Goal: Information Seeking & Learning: Learn about a topic

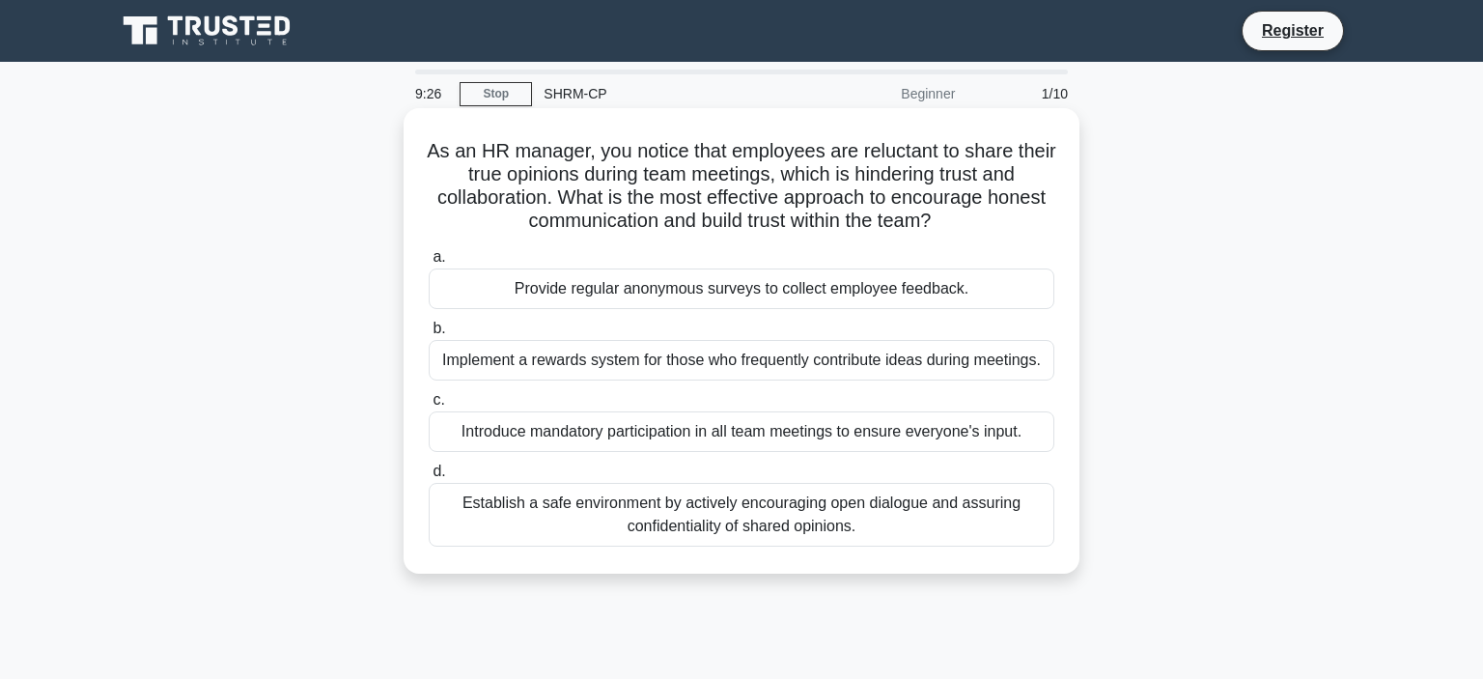
click at [678, 512] on div "Establish a safe environment by actively encouraging open dialogue and assuring…" at bounding box center [742, 515] width 626 height 64
click at [429, 478] on input "d. Establish a safe environment by actively encouraging open dialogue and assur…" at bounding box center [429, 471] width 0 height 13
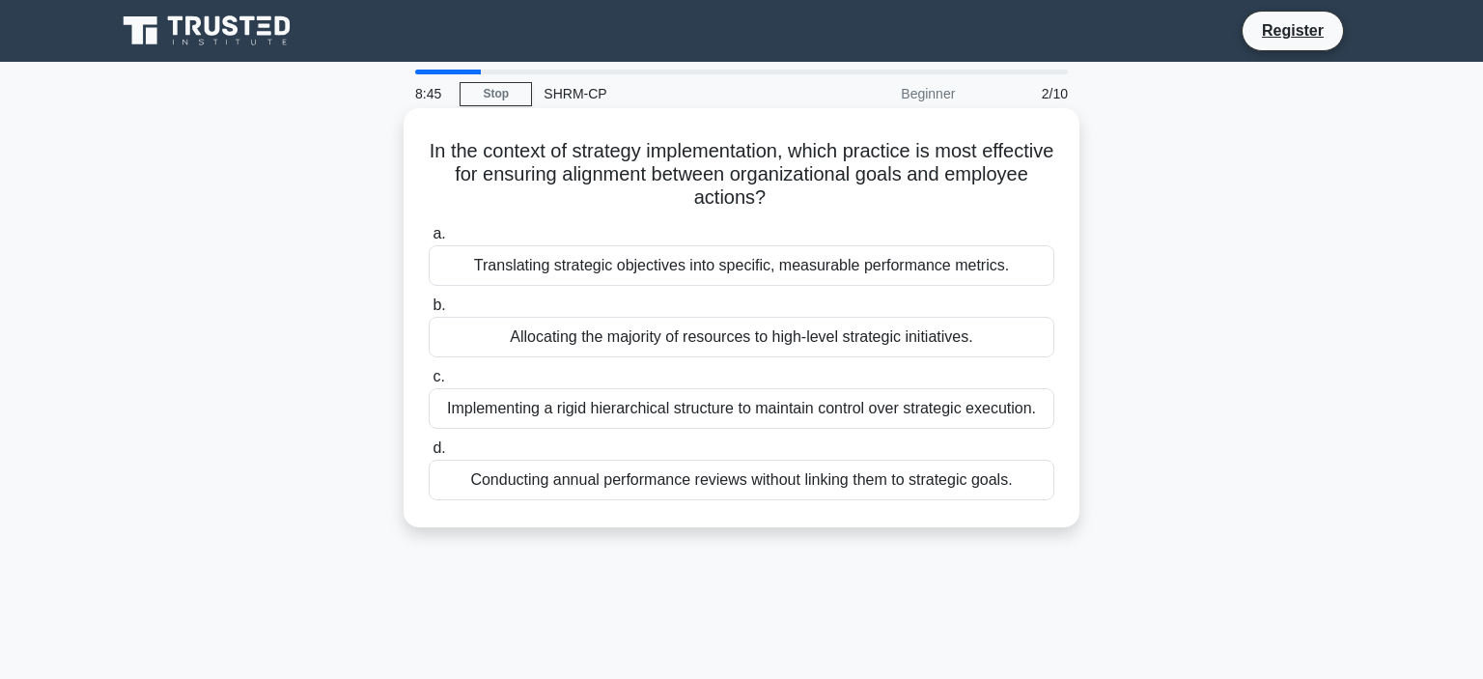
click at [798, 260] on div "Translating strategic objectives into specific, measurable performance metrics." at bounding box center [742, 265] width 626 height 41
click at [429, 240] on input "a. Translating strategic objectives into specific, measurable performance metri…" at bounding box center [429, 234] width 0 height 13
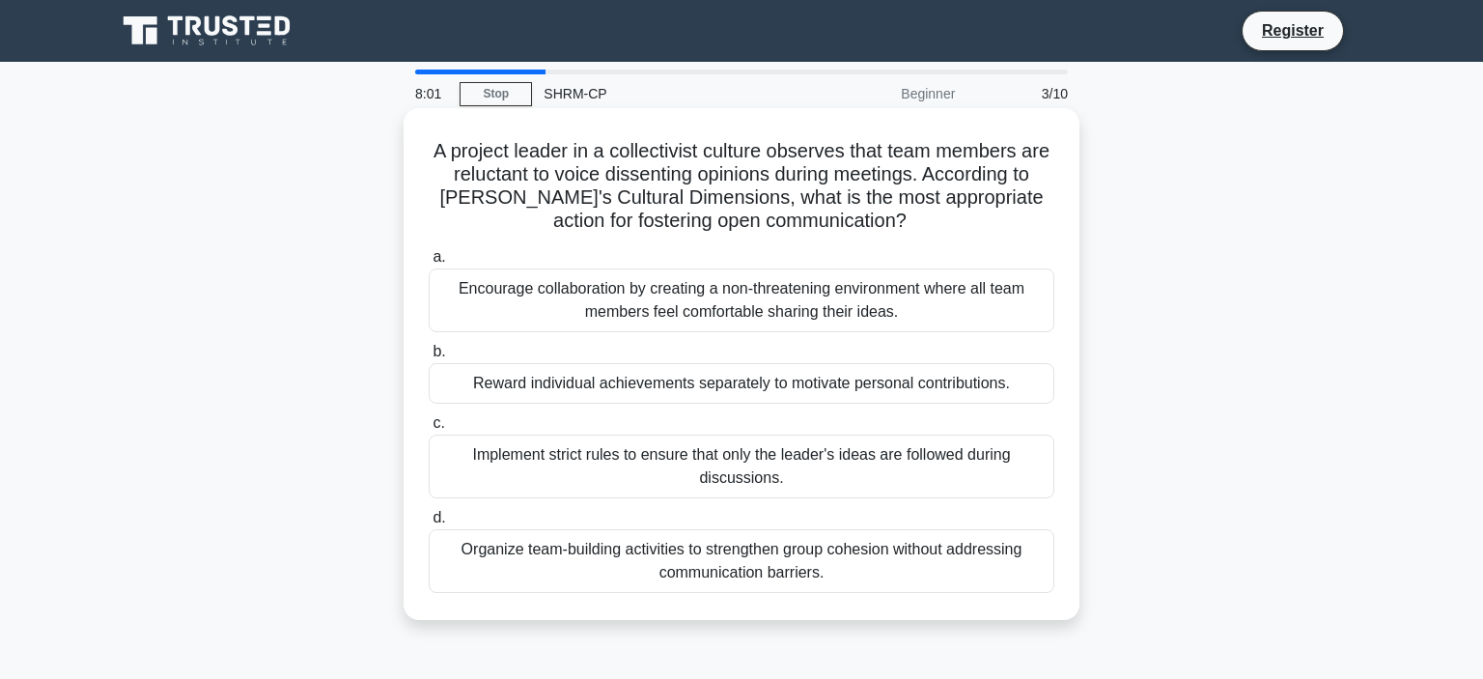
click at [807, 308] on div "Encourage collaboration by creating a non-threatening environment where all tea…" at bounding box center [742, 300] width 626 height 64
click at [429, 264] on input "a. Encourage collaboration by creating a non-threatening environment where all …" at bounding box center [429, 257] width 0 height 13
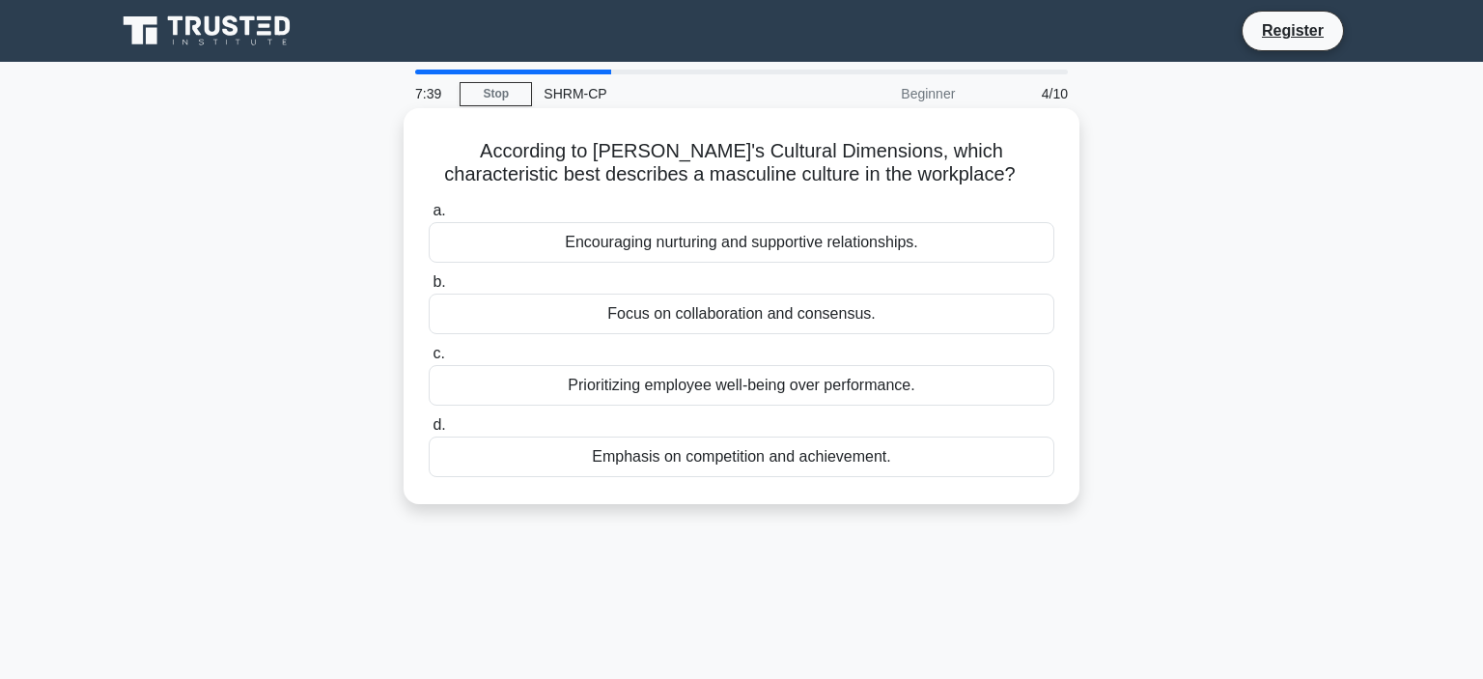
click at [778, 463] on div "Emphasis on competition and achievement." at bounding box center [742, 457] width 626 height 41
click at [429, 432] on input "d. Emphasis on competition and achievement." at bounding box center [429, 425] width 0 height 13
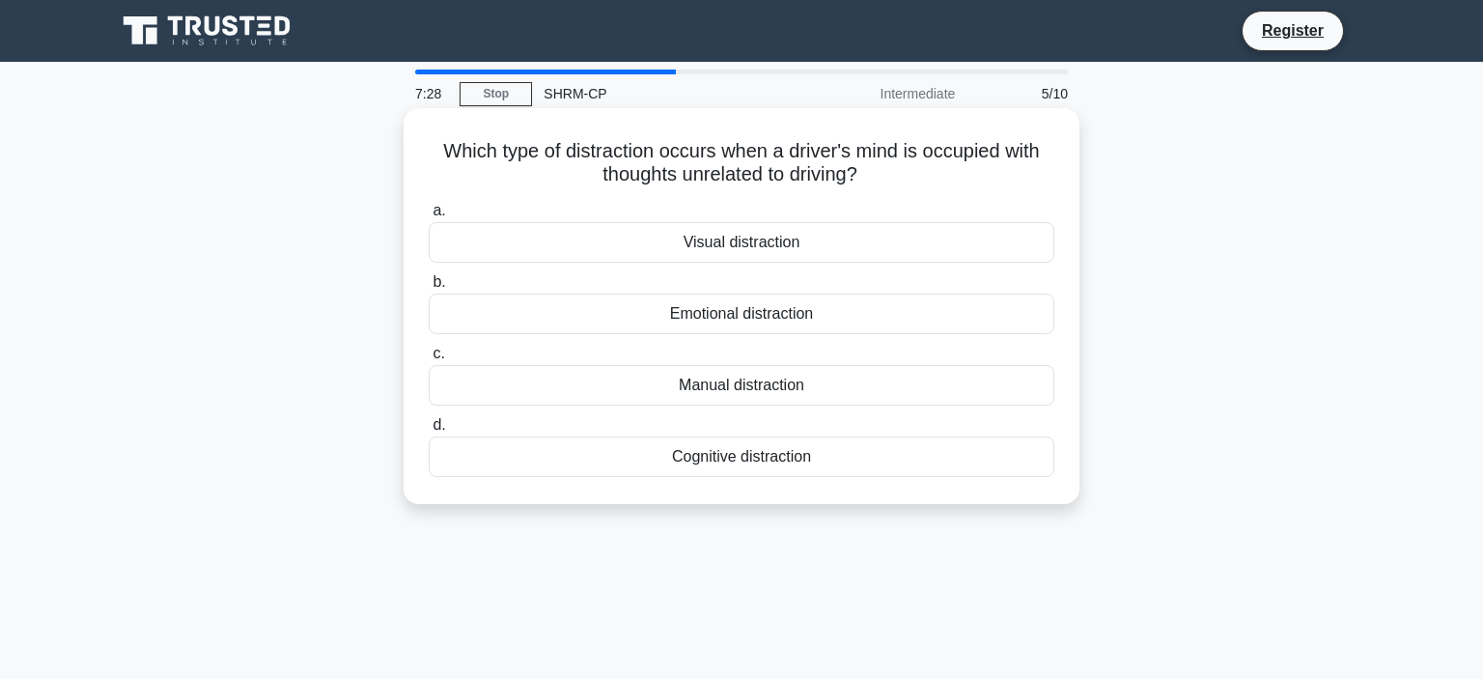
click at [825, 324] on div "Emotional distraction" at bounding box center [742, 314] width 626 height 41
click at [429, 289] on input "b. Emotional distraction" at bounding box center [429, 282] width 0 height 13
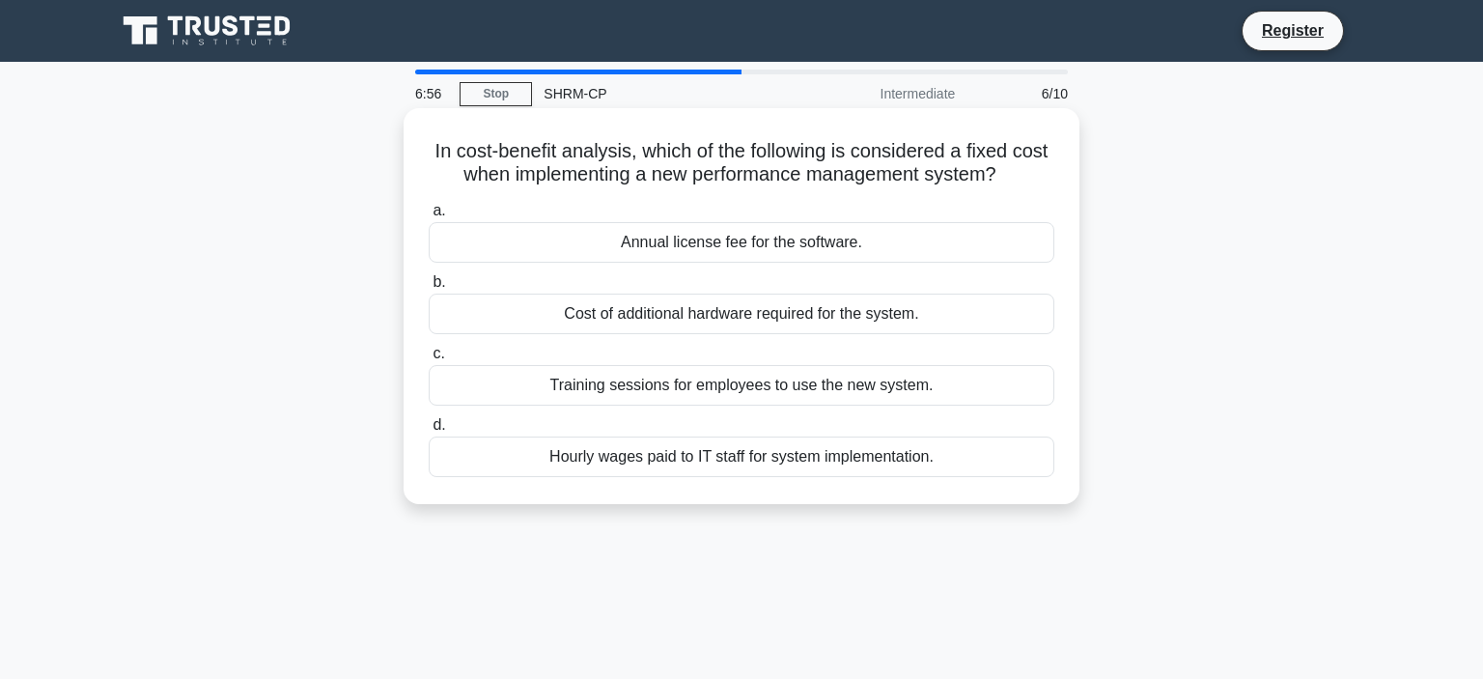
click at [790, 253] on div "Annual license fee for the software." at bounding box center [742, 242] width 626 height 41
click at [429, 217] on input "a. Annual license fee for the software." at bounding box center [429, 211] width 0 height 13
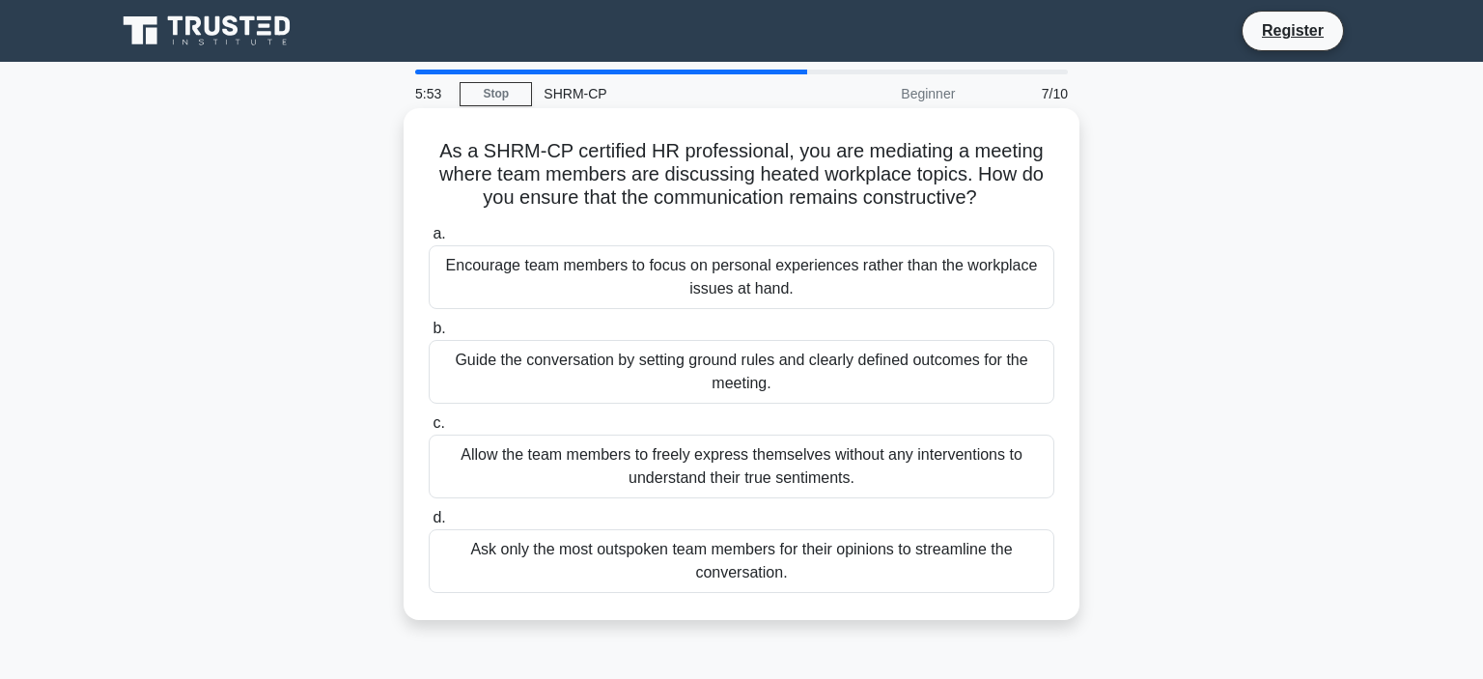
click at [790, 393] on div "Guide the conversation by setting ground rules and clearly defined outcomes for…" at bounding box center [742, 372] width 626 height 64
click at [429, 335] on input "b. Guide the conversation by setting ground rules and clearly defined outcomes …" at bounding box center [429, 329] width 0 height 13
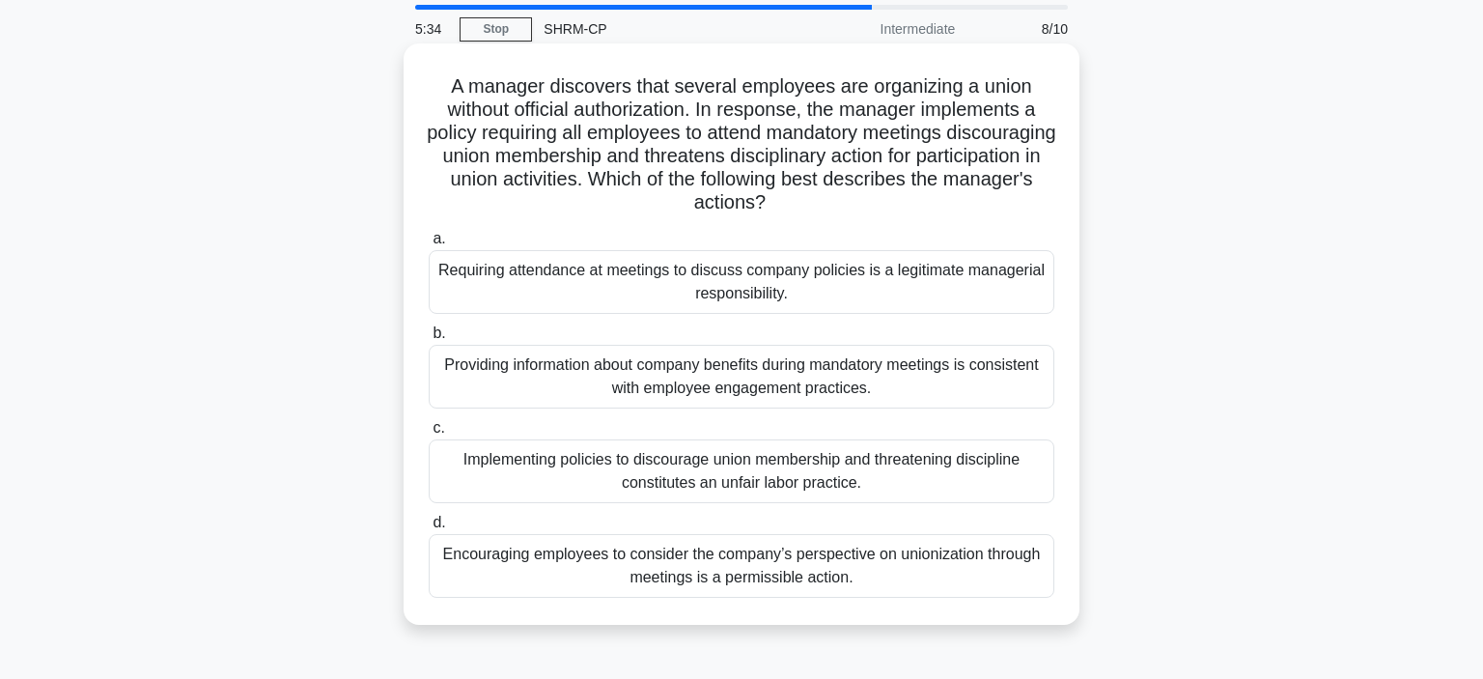
scroll to position [101, 0]
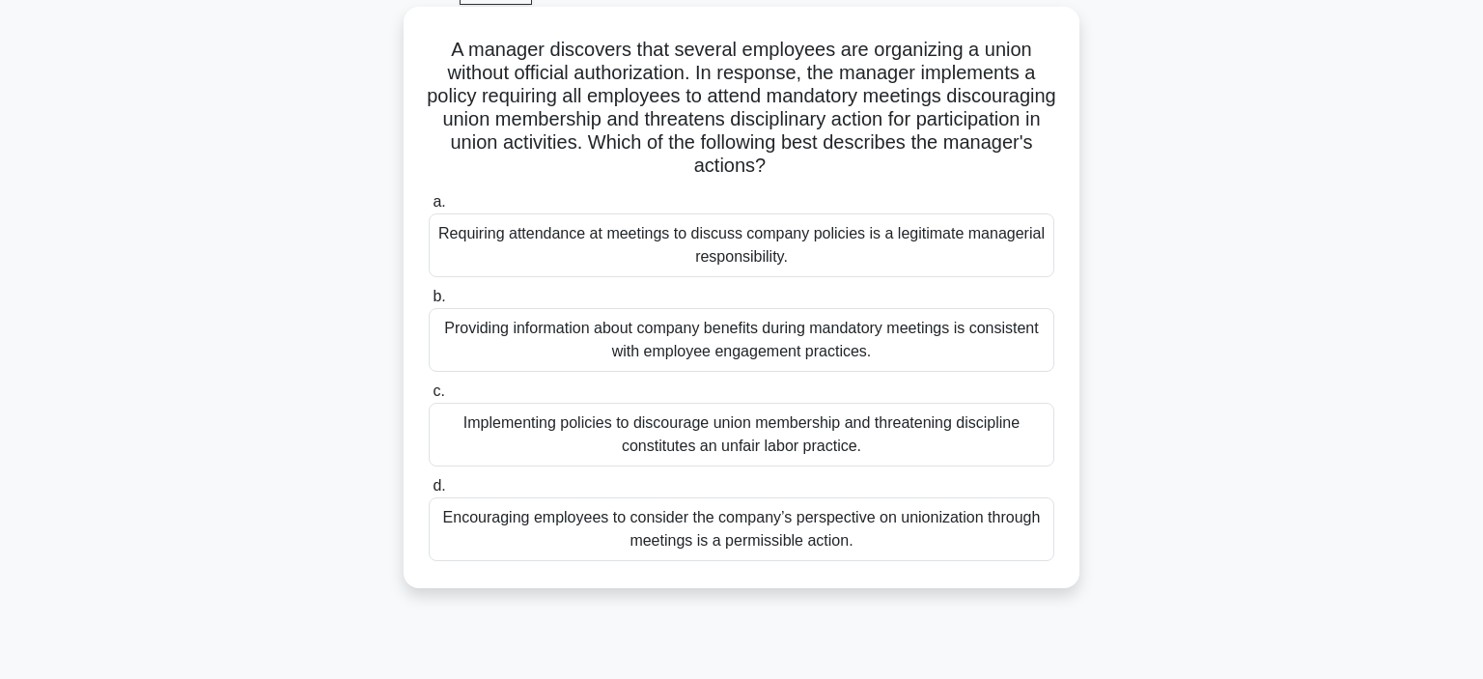
click at [822, 437] on div "Implementing policies to discourage union membership and threatening discipline…" at bounding box center [742, 435] width 626 height 64
click at [429, 398] on input "c. Implementing policies to discourage union membership and threatening discipl…" at bounding box center [429, 391] width 0 height 13
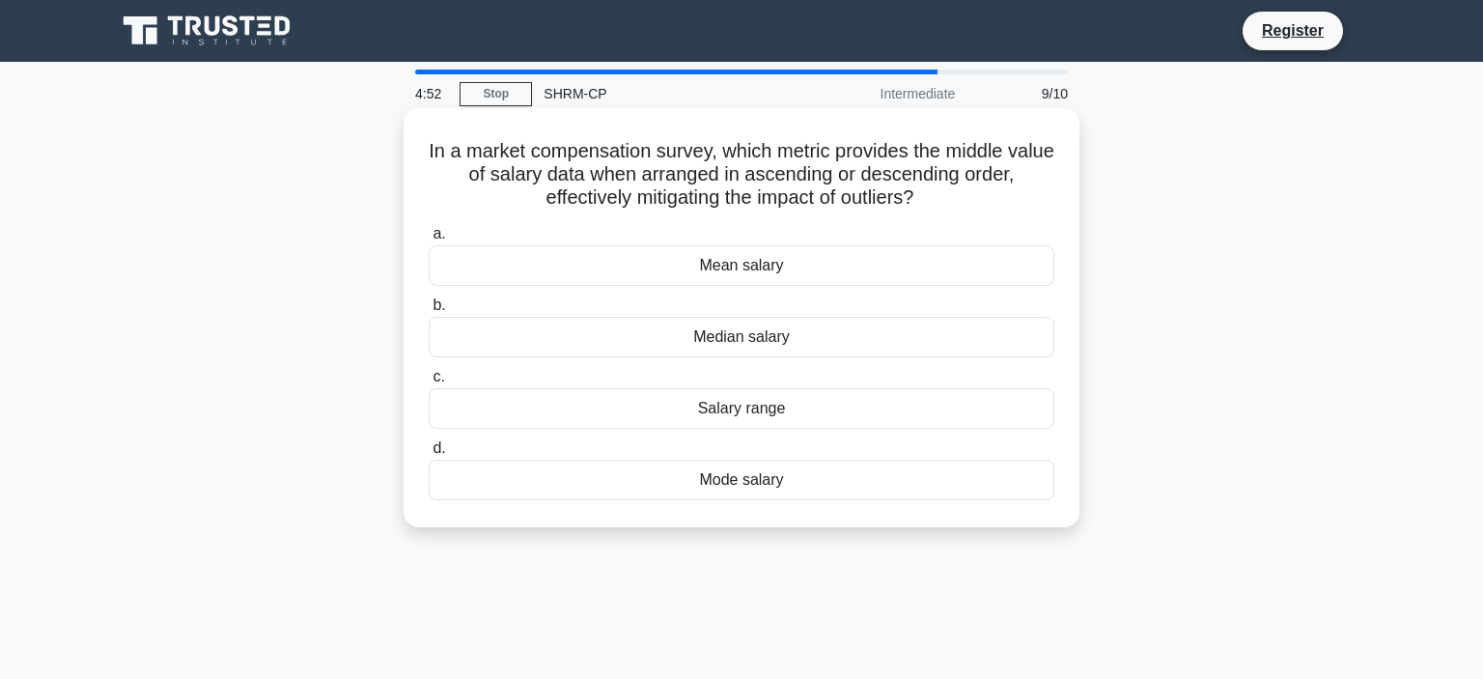
scroll to position [0, 0]
click at [776, 274] on div "Mean salary" at bounding box center [742, 265] width 626 height 41
click at [429, 240] on input "a. Mean salary" at bounding box center [429, 234] width 0 height 13
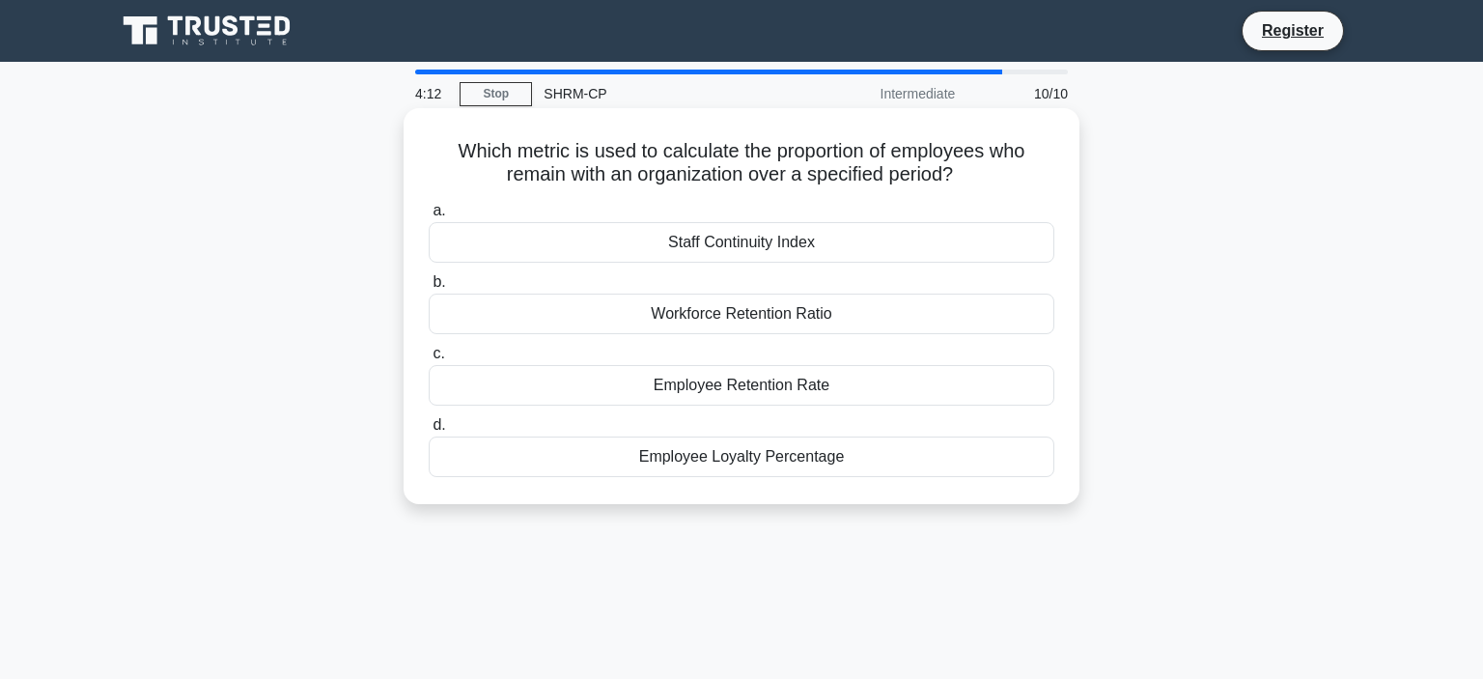
click at [776, 384] on div "Employee Retention Rate" at bounding box center [742, 385] width 626 height 41
click at [429, 360] on input "c. Employee Retention Rate" at bounding box center [429, 354] width 0 height 13
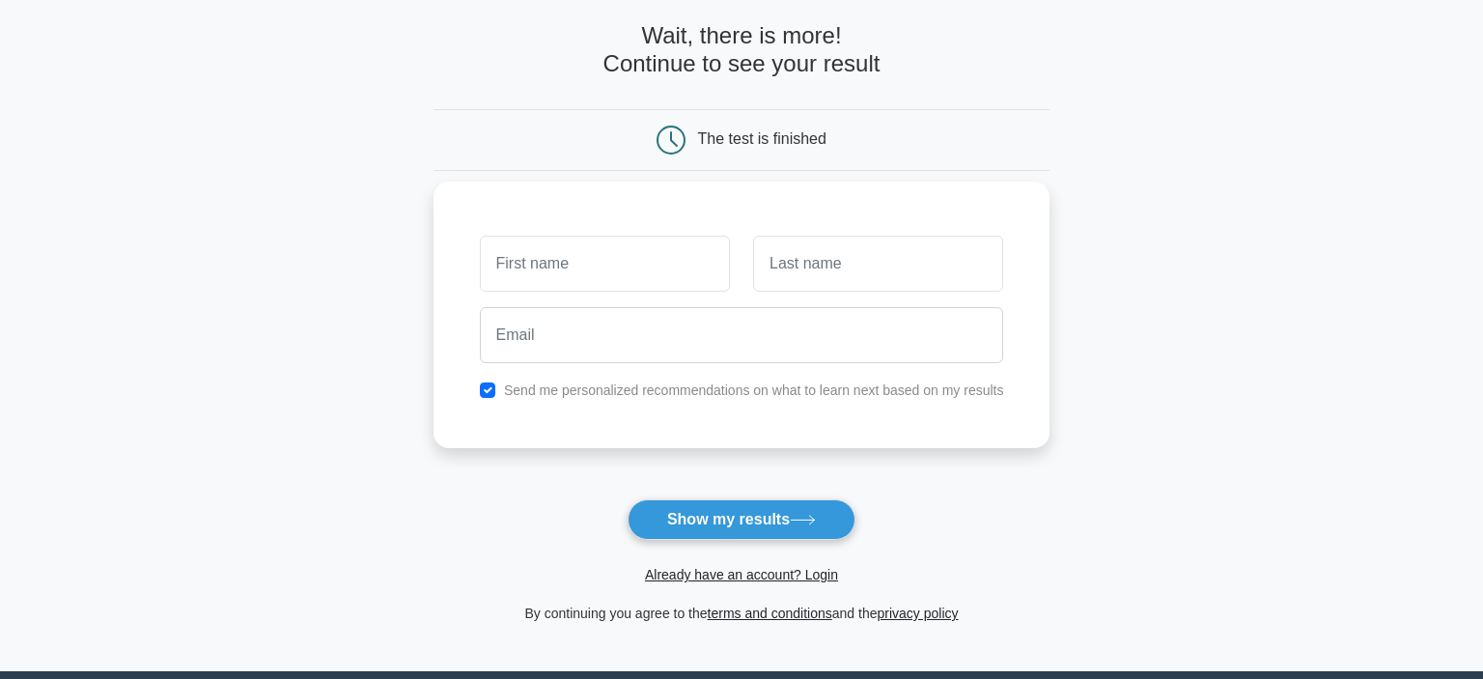
scroll to position [204, 0]
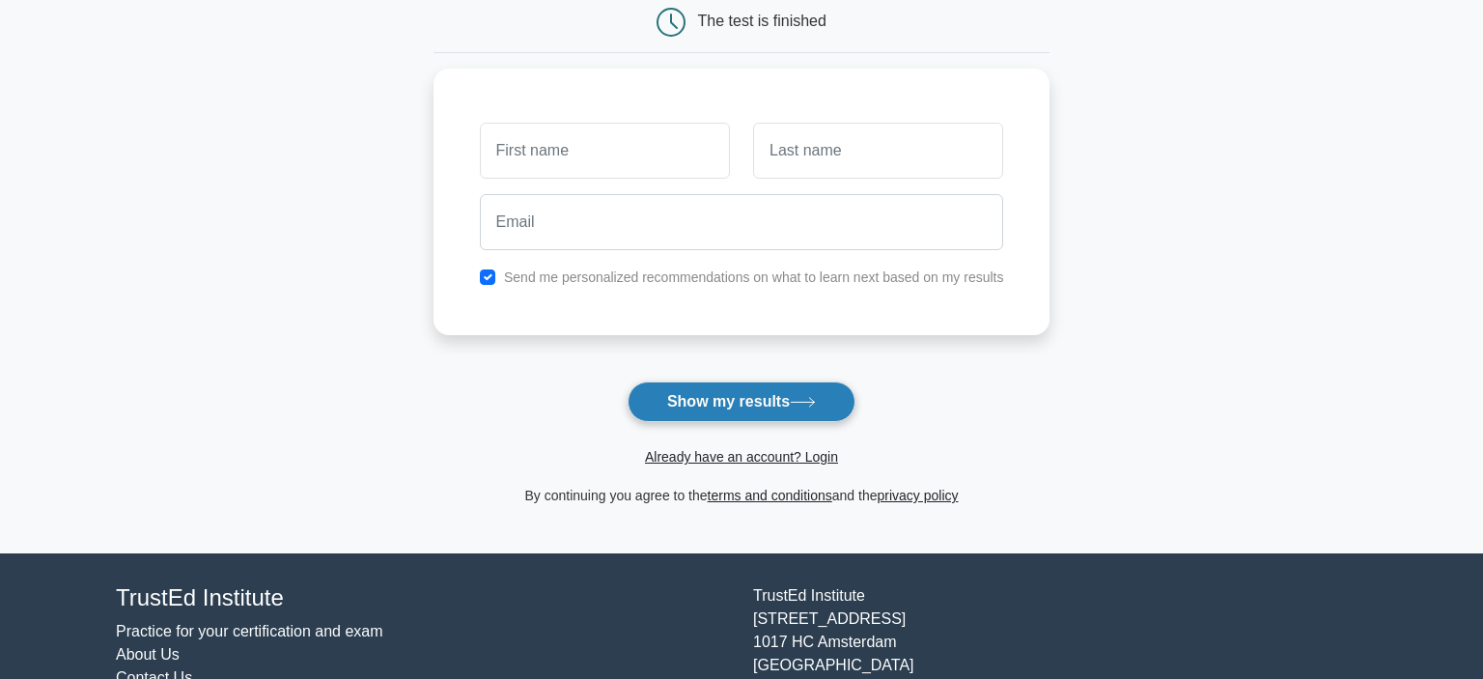
click at [740, 390] on button "Show my results" at bounding box center [742, 401] width 228 height 41
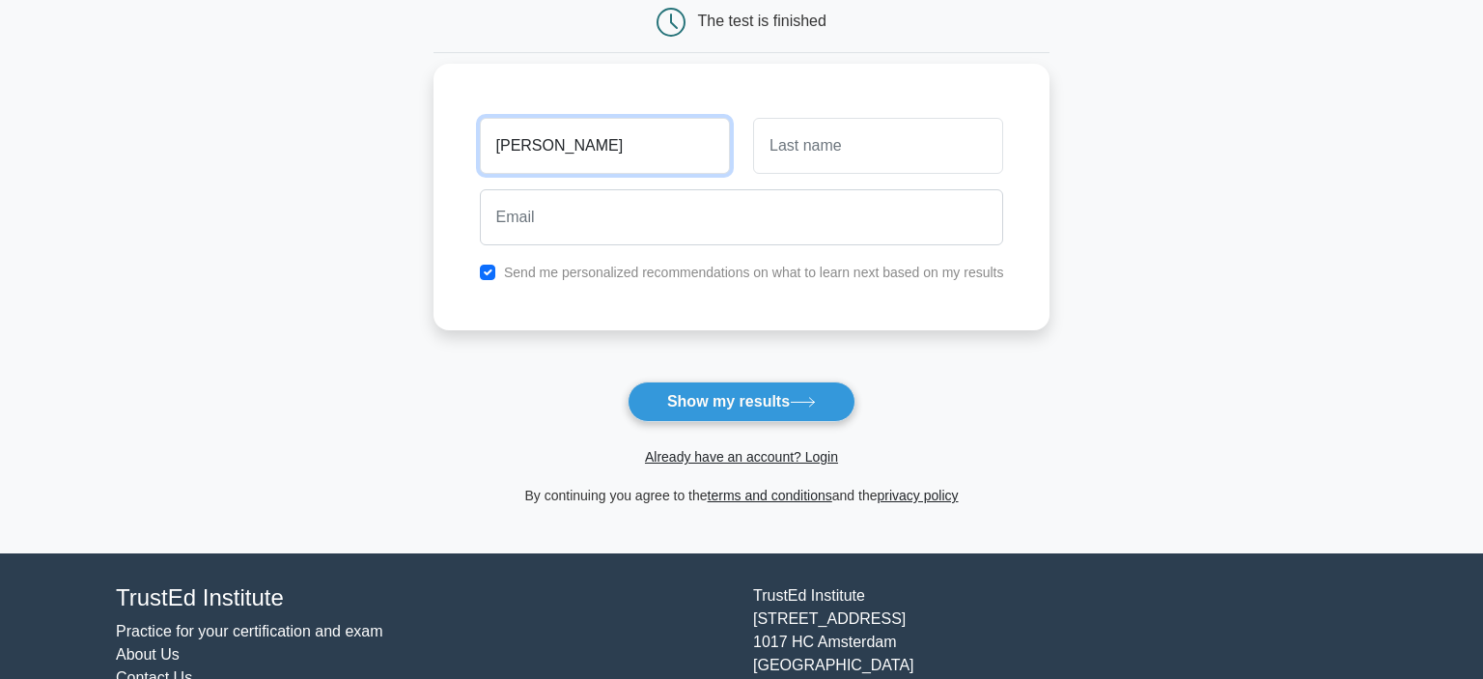
type input "Cody"
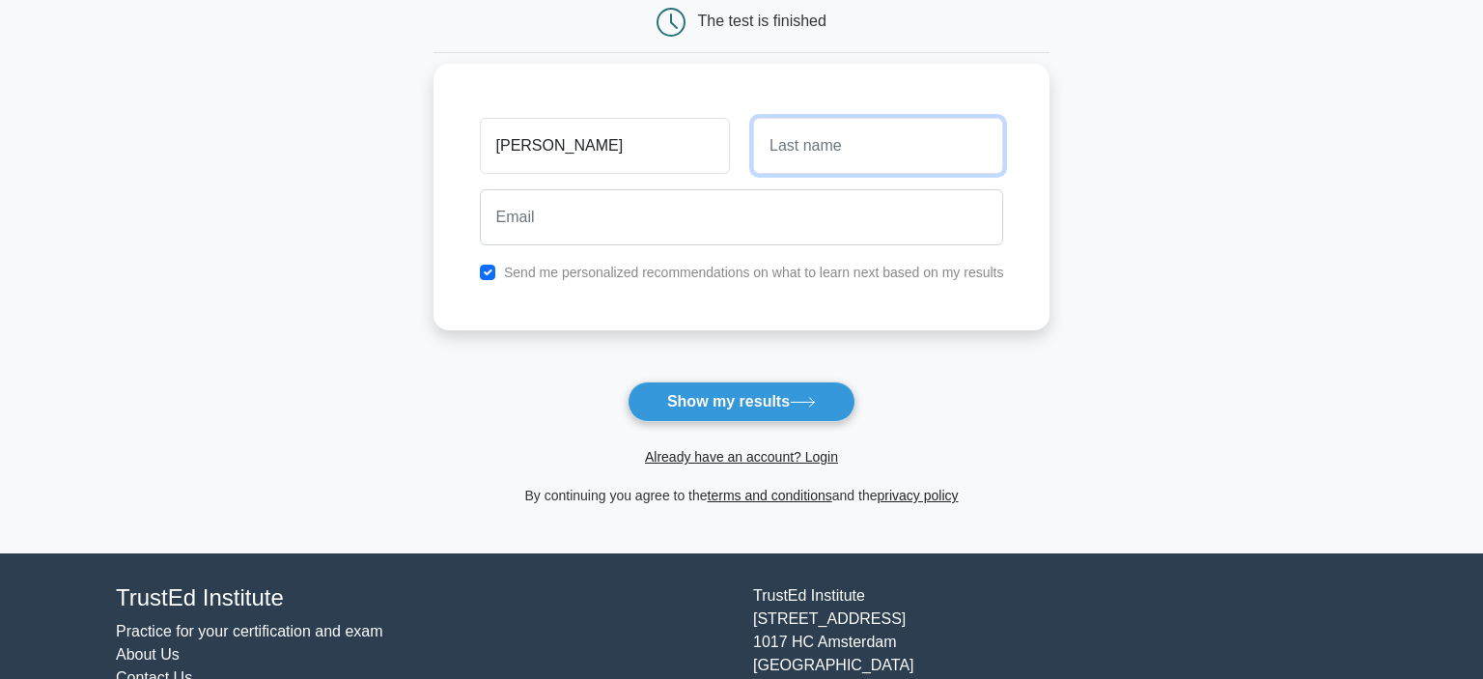
click at [852, 137] on input "text" at bounding box center [878, 146] width 250 height 56
type input "Heffner"
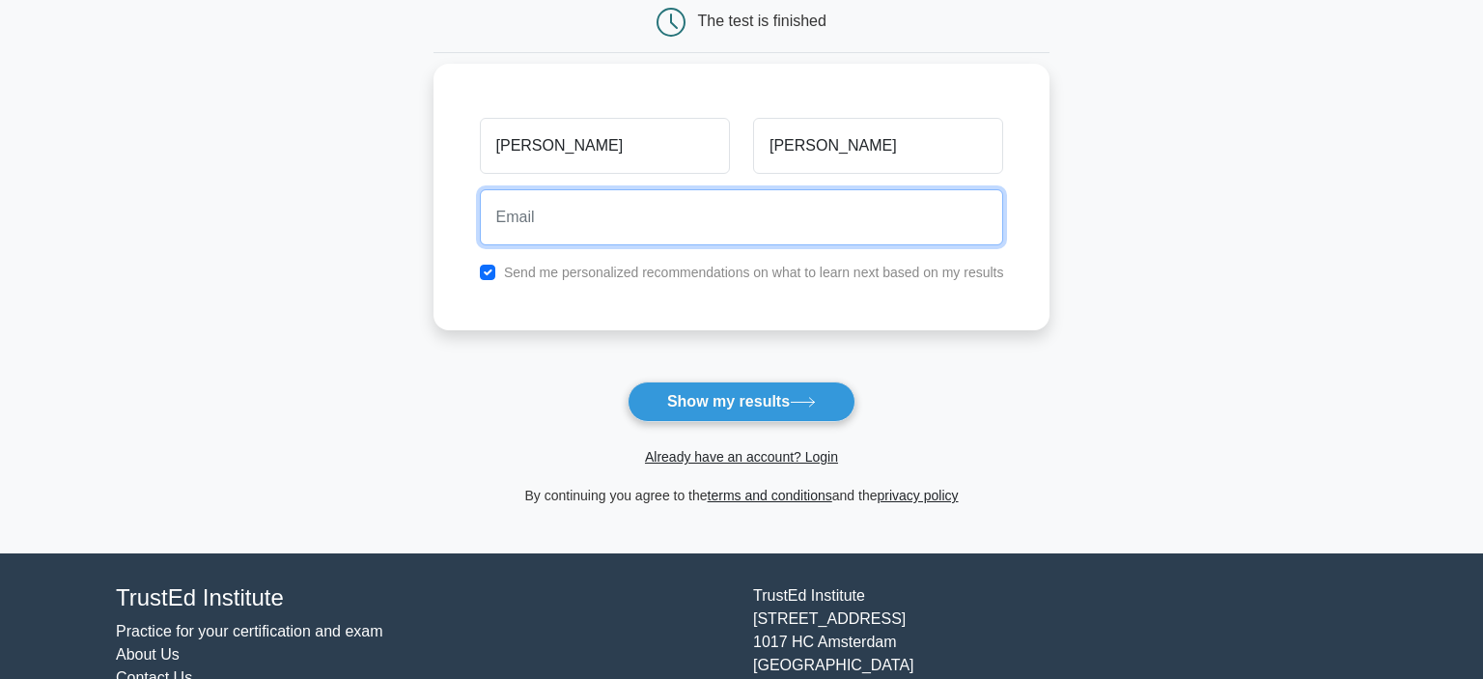
click at [775, 225] on input "email" at bounding box center [742, 217] width 524 height 56
type input "cody.recruiting@gmail.com"
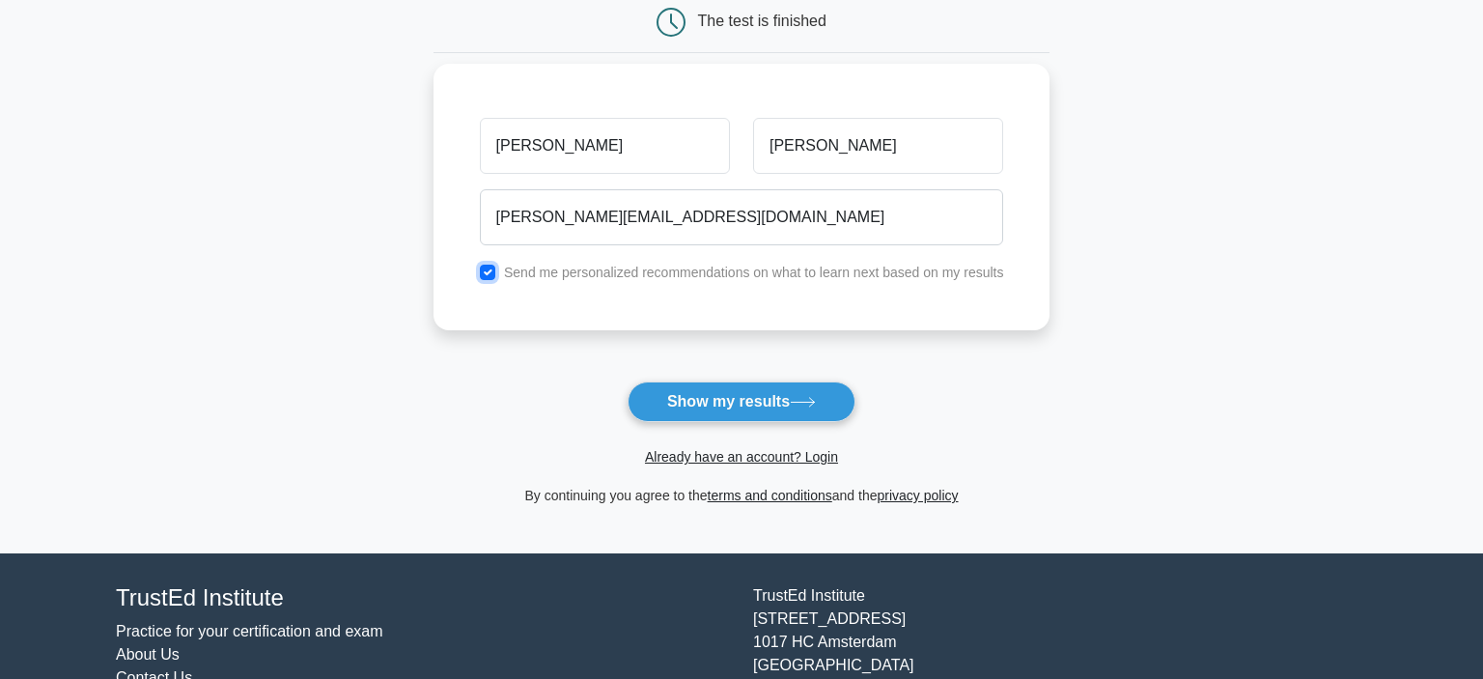
click at [485, 275] on input "checkbox" at bounding box center [487, 272] width 15 height 15
checkbox input "false"
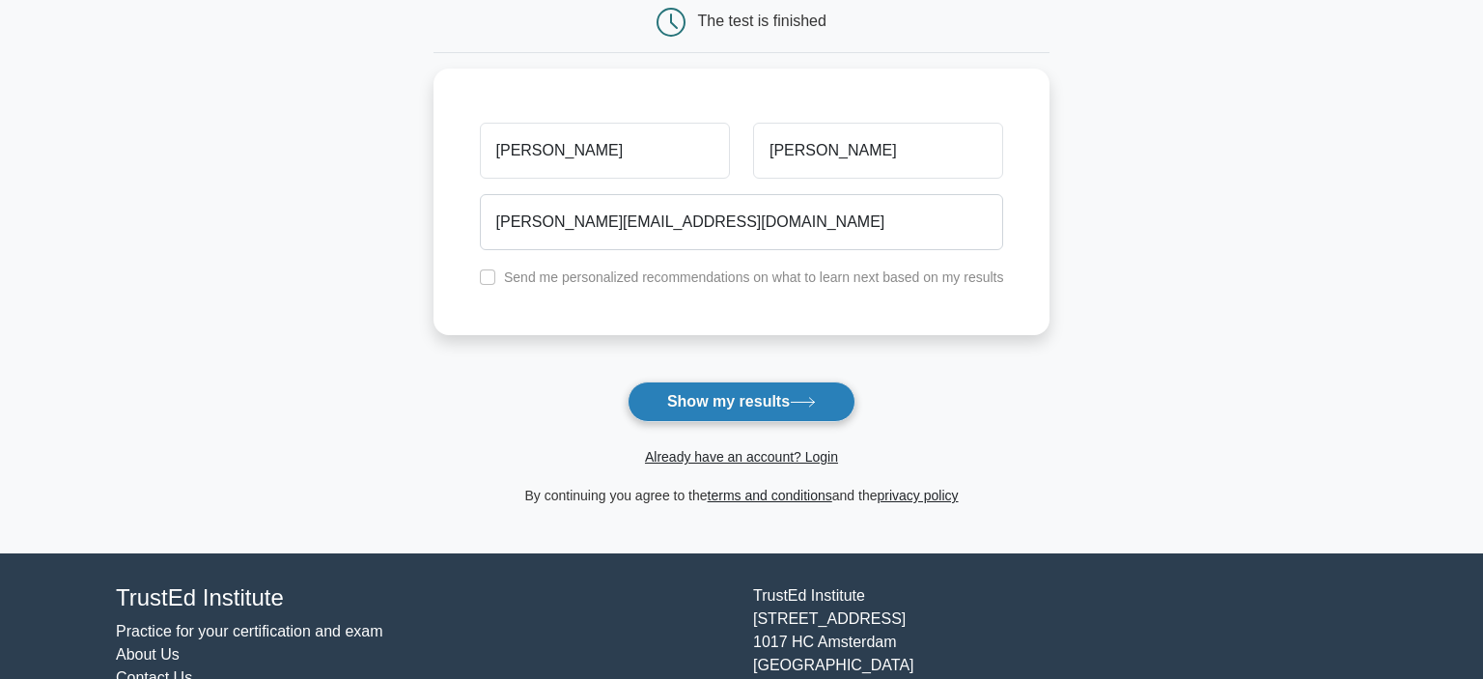
click at [679, 400] on button "Show my results" at bounding box center [742, 401] width 228 height 41
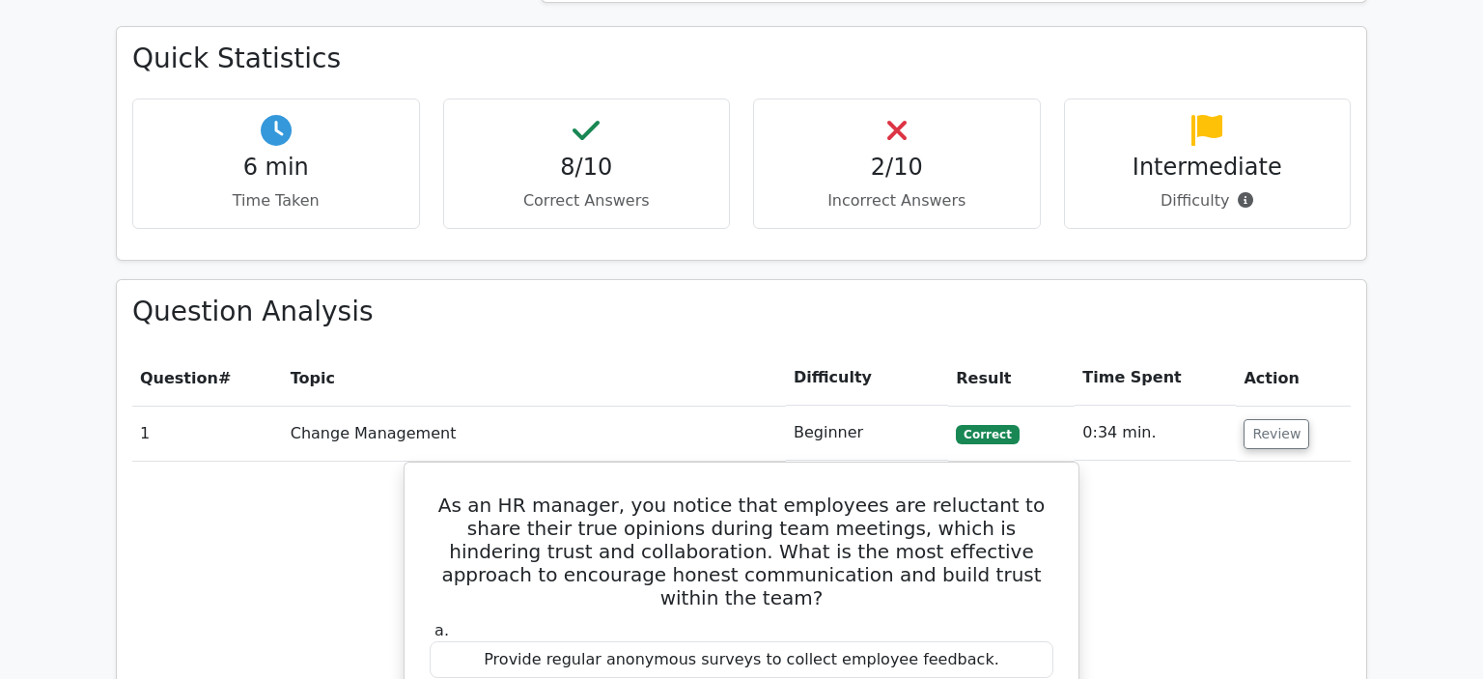
scroll to position [1325, 0]
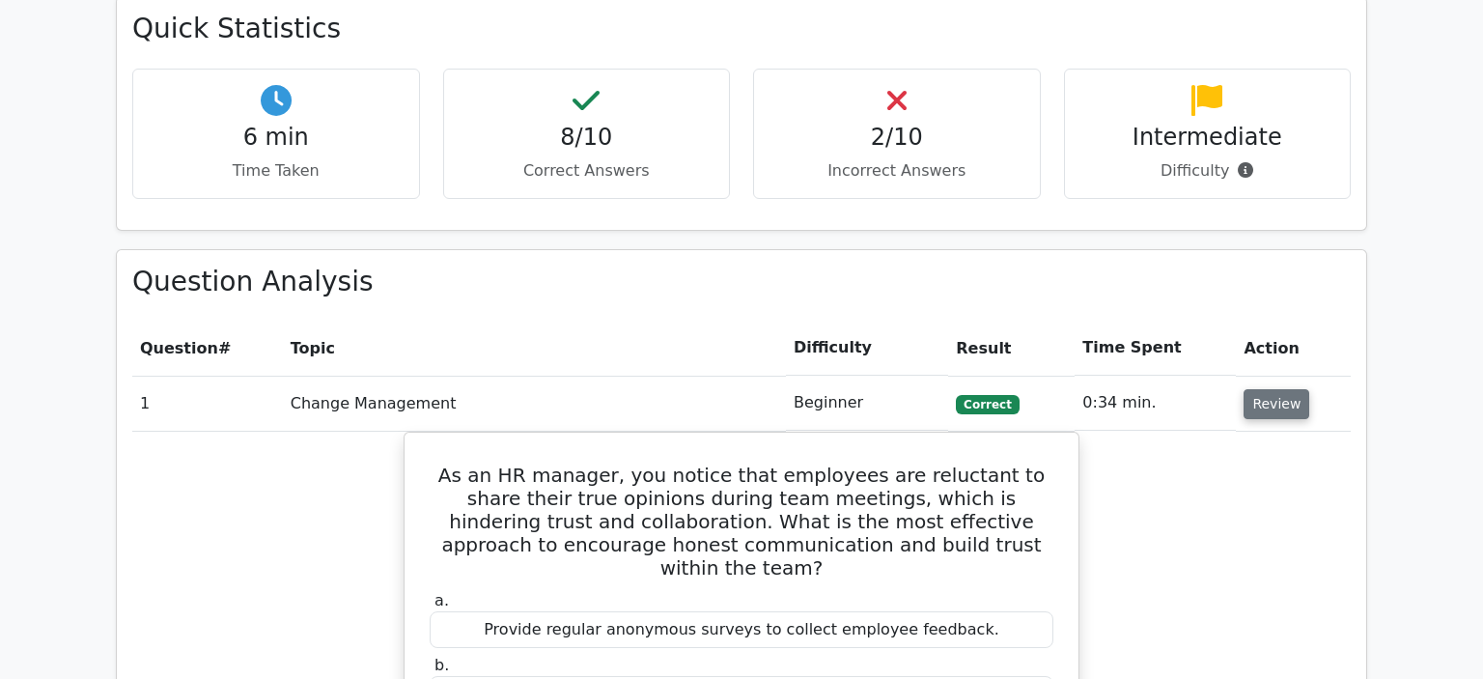
click at [1244, 389] on button "Review" at bounding box center [1277, 404] width 66 height 30
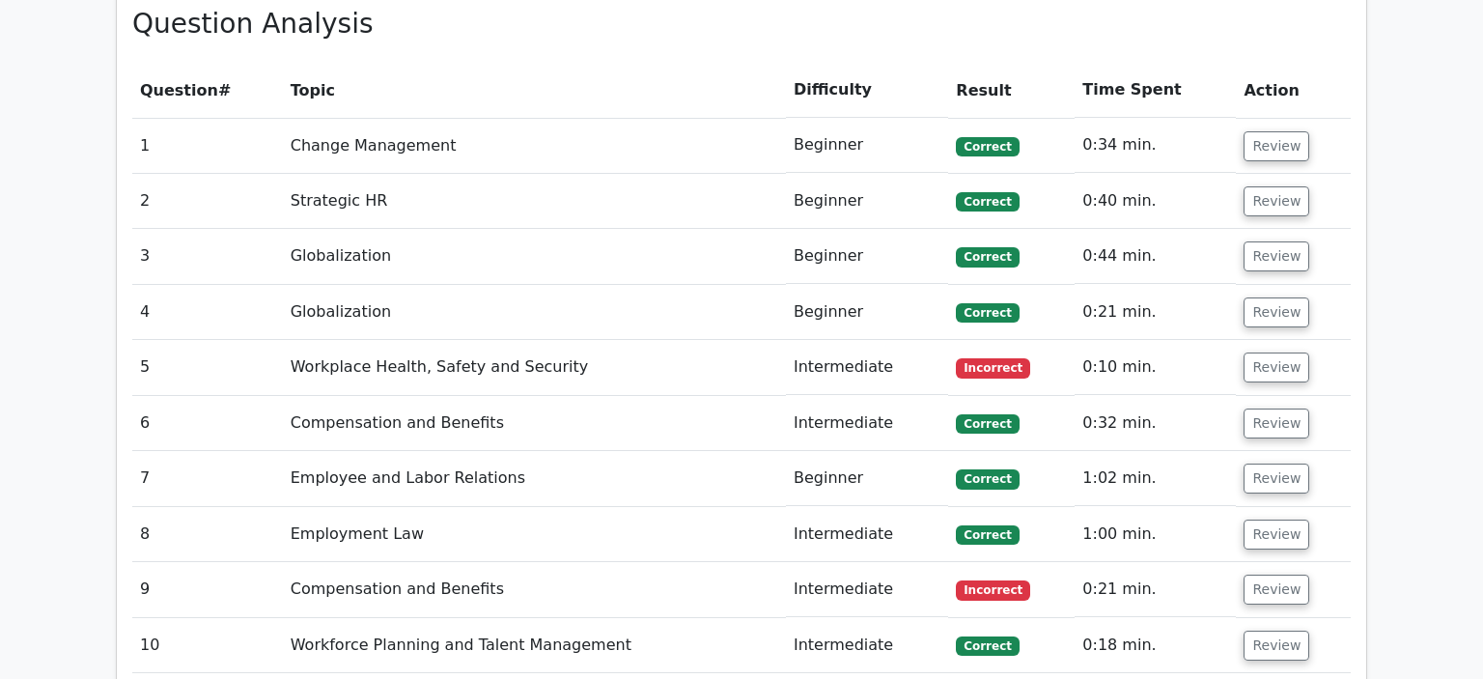
scroll to position [1631, 0]
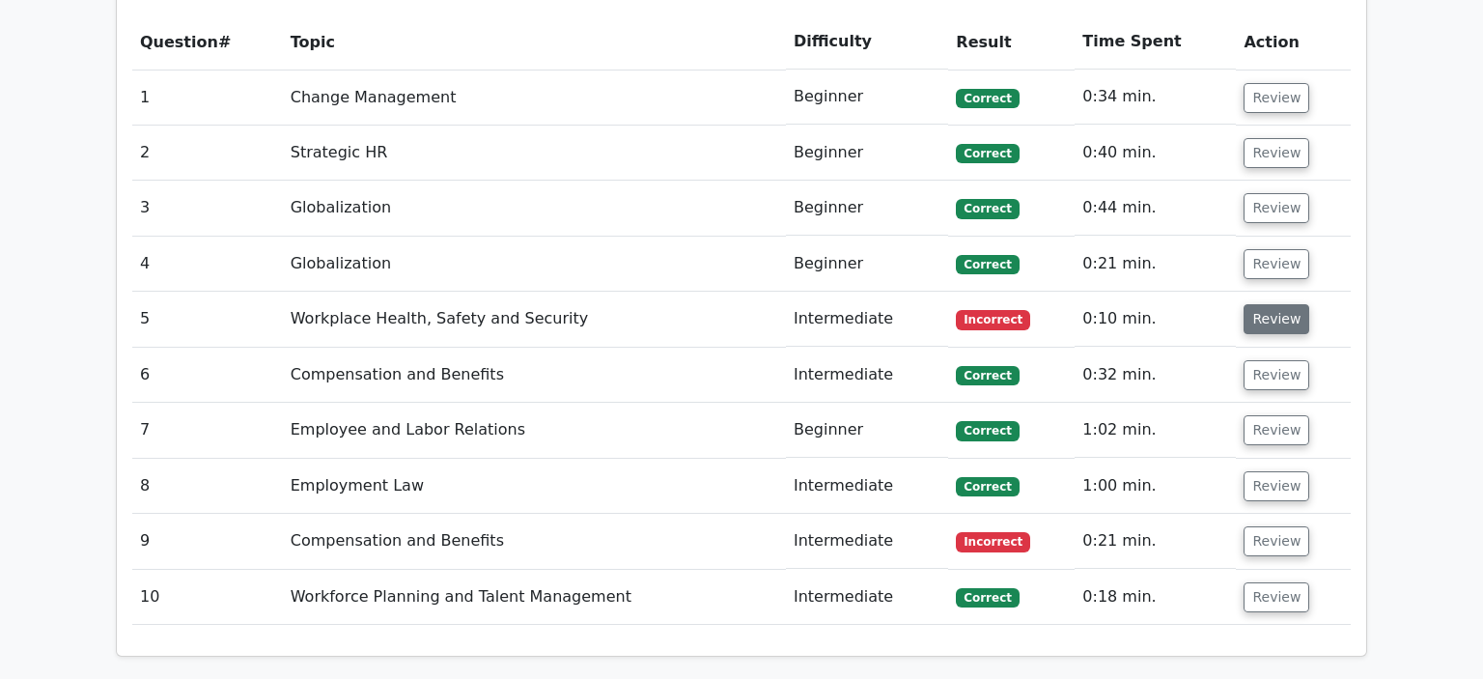
click at [1263, 304] on button "Review" at bounding box center [1277, 319] width 66 height 30
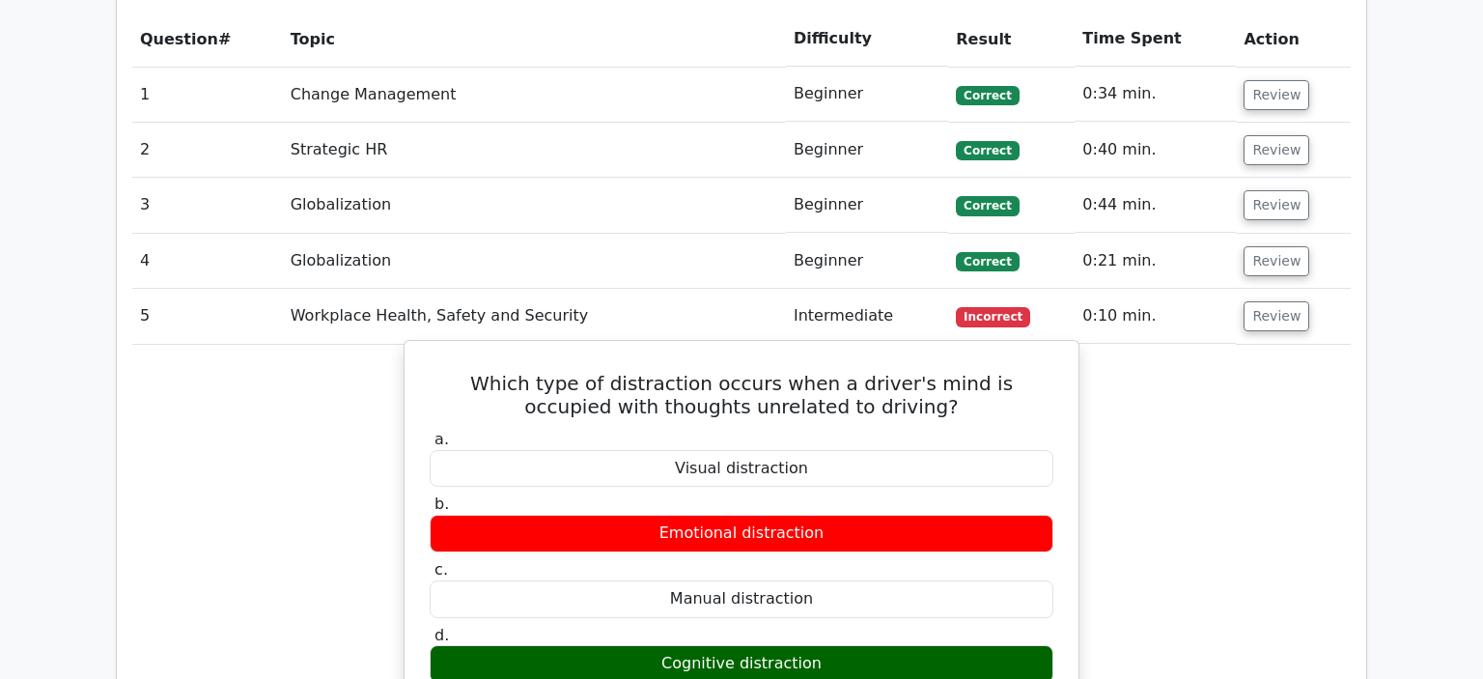
scroll to position [1734, 0]
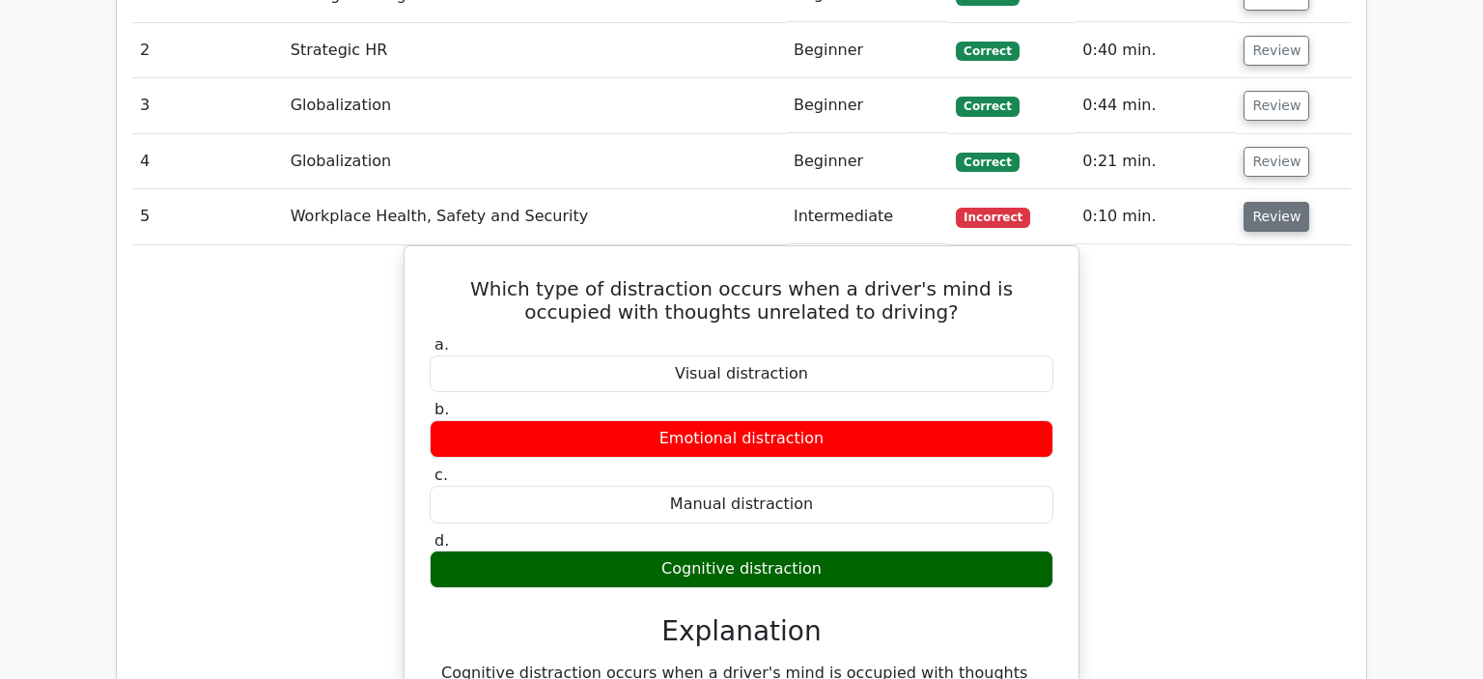
click at [1259, 202] on button "Review" at bounding box center [1277, 217] width 66 height 30
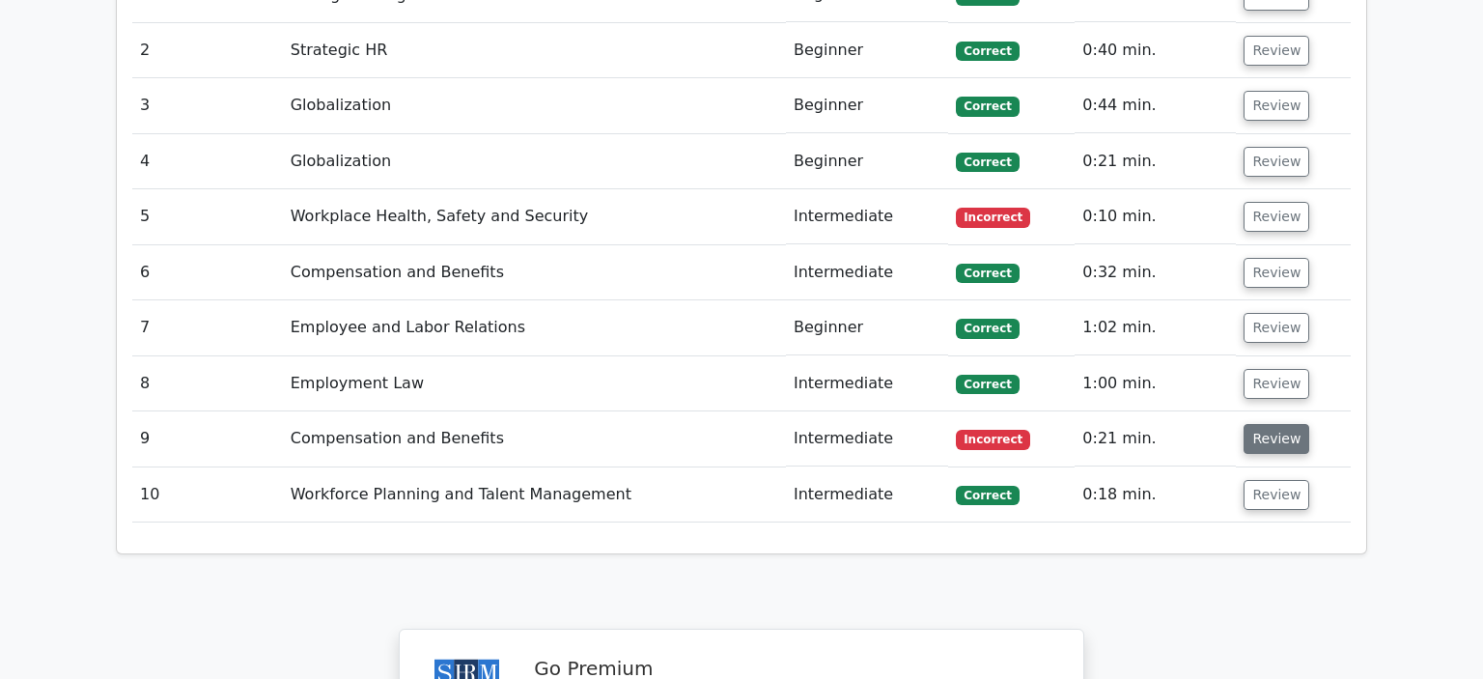
click at [1270, 424] on button "Review" at bounding box center [1277, 439] width 66 height 30
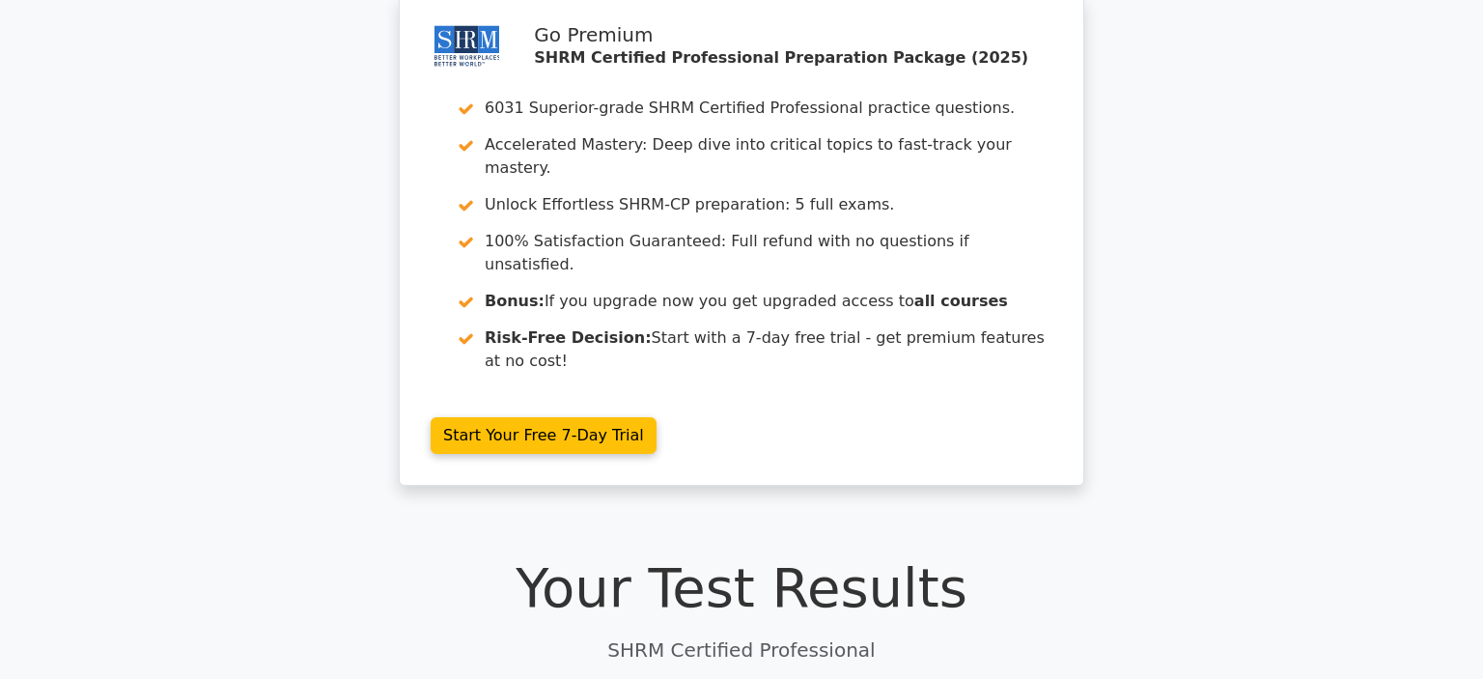
scroll to position [0, 0]
